Goal: Check status: Check status

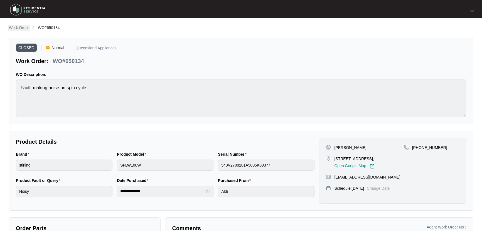
click at [24, 31] on link "Work Order" at bounding box center [19, 28] width 22 height 6
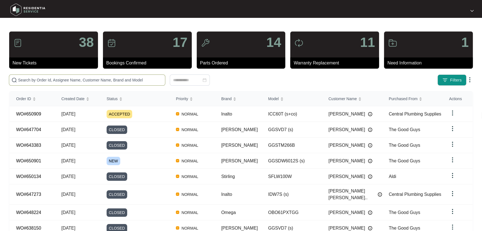
click at [68, 80] on input "text" at bounding box center [90, 80] width 145 height 6
paste input "644705"
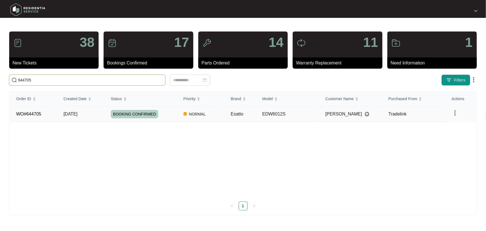
type input "644705"
click at [168, 114] on div "BOOKING CONFIRMED" at bounding box center [144, 114] width 66 height 8
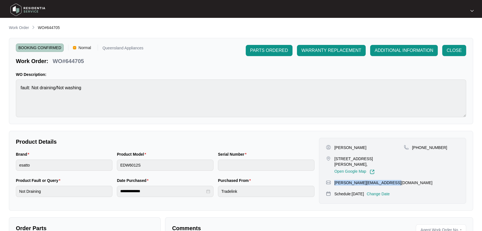
drag, startPoint x: 391, startPoint y: 176, endPoint x: 334, endPoint y: 176, distance: 57.1
click at [334, 180] on div "[PERSON_NAME][EMAIL_ADDRESS][DOMAIN_NAME]" at bounding box center [392, 183] width 133 height 6
copy p "[PERSON_NAME][EMAIL_ADDRESS][DOMAIN_NAME]"
click at [24, 28] on p "Work Order" at bounding box center [19, 28] width 20 height 6
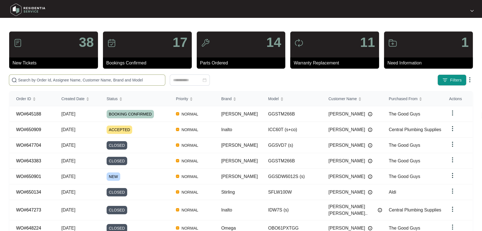
click at [134, 84] on span at bounding box center [87, 79] width 156 height 11
paste input "644705"
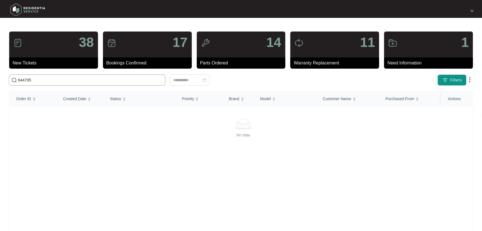
drag, startPoint x: 27, startPoint y: 81, endPoint x: 0, endPoint y: 81, distance: 27.0
click at [0, 81] on main "38 New Tickets 17 Bookings Confirmed 14 Parts Ordered 11 Warranty Replacement 1…" at bounding box center [241, 131] width 482 height 262
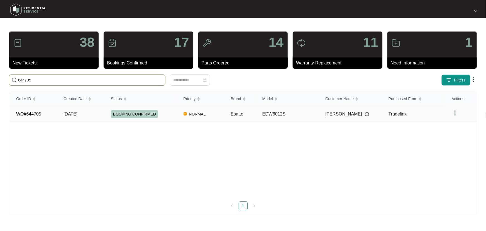
type input "644705"
click at [172, 112] on div "BOOKING CONFIRMED" at bounding box center [144, 114] width 66 height 8
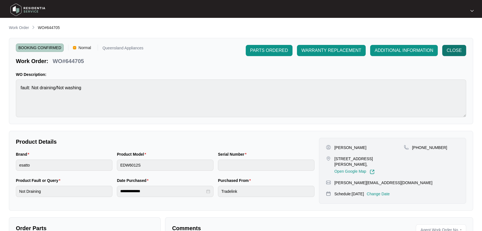
click at [458, 50] on span "CLOSE" at bounding box center [454, 50] width 15 height 7
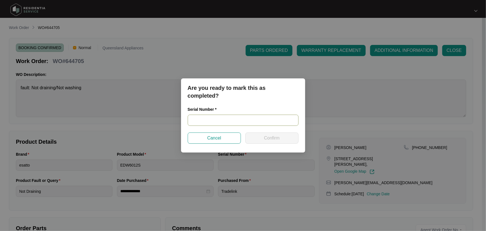
click at [249, 119] on input "text" at bounding box center [243, 119] width 111 height 11
paste input "23070651020400056"
type input "23070651020400056"
click at [269, 140] on span "Confirm" at bounding box center [272, 137] width 16 height 7
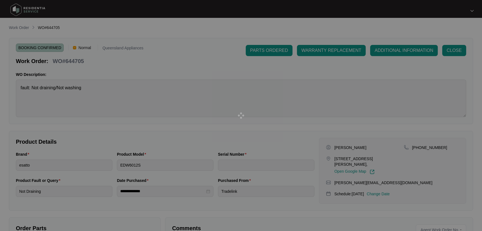
type input "23070651020400056"
